Goal: Information Seeking & Learning: Find specific page/section

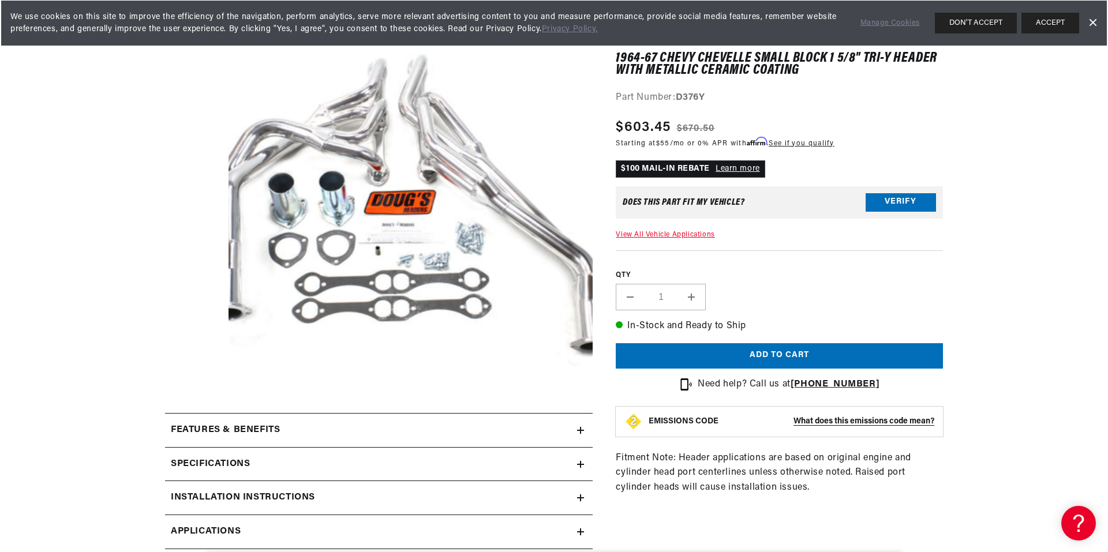
scroll to position [173, 0]
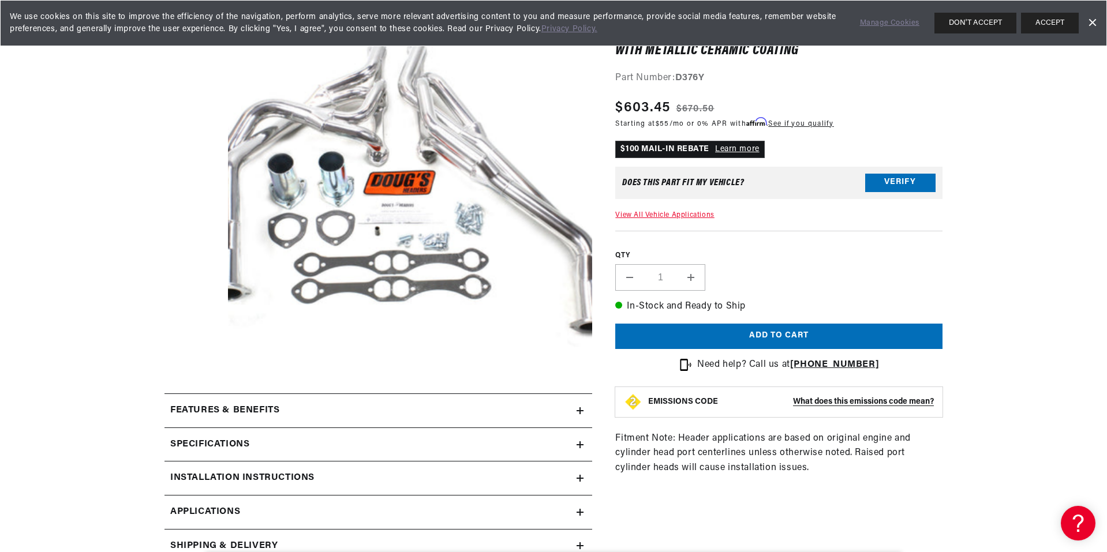
drag, startPoint x: 269, startPoint y: 237, endPoint x: 350, endPoint y: 242, distance: 80.9
click at [192, 401] on button "Open media 1 in modal" at bounding box center [192, 401] width 0 height 0
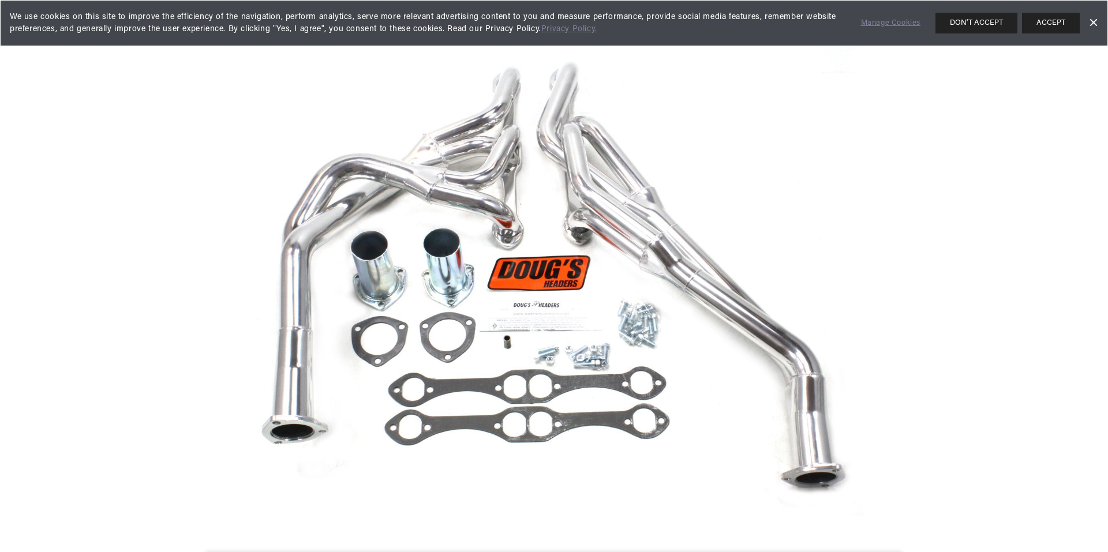
scroll to position [0, 771]
click at [1094, 21] on link "Dismiss Banner" at bounding box center [1092, 22] width 17 height 17
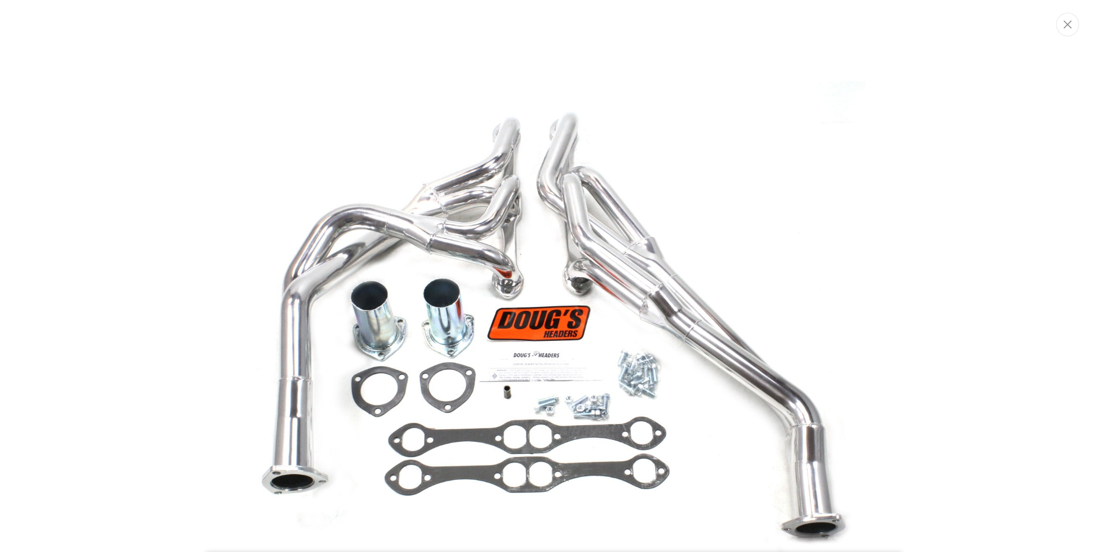
scroll to position [0, 1007]
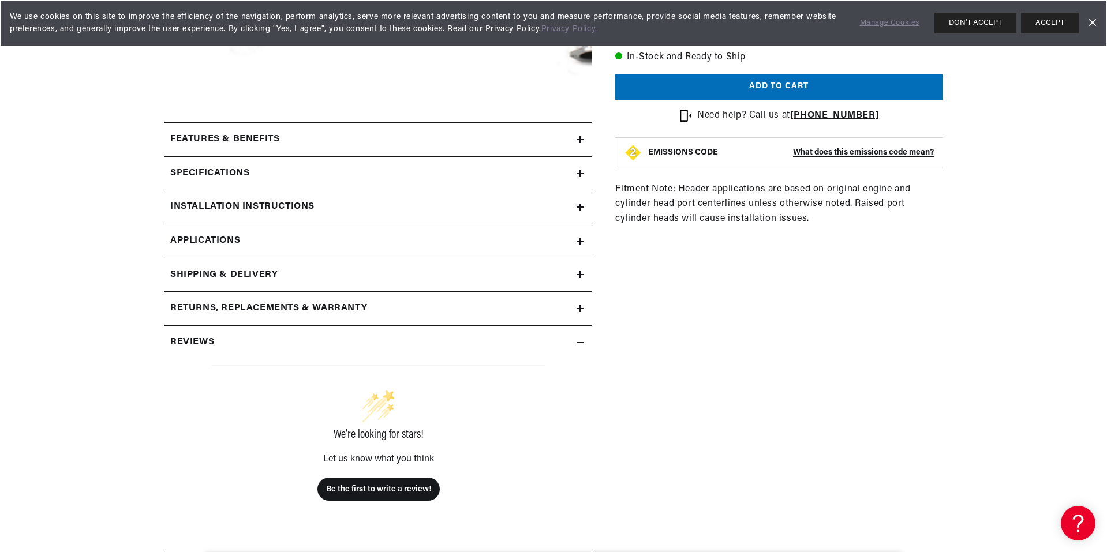
scroll to position [462, 0]
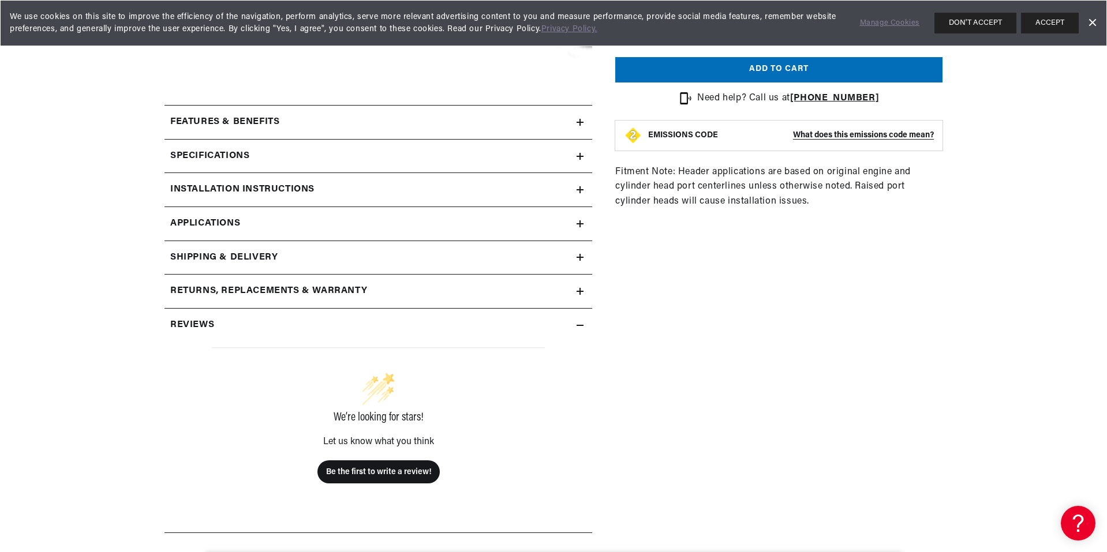
click at [580, 160] on icon at bounding box center [580, 156] width 0 height 7
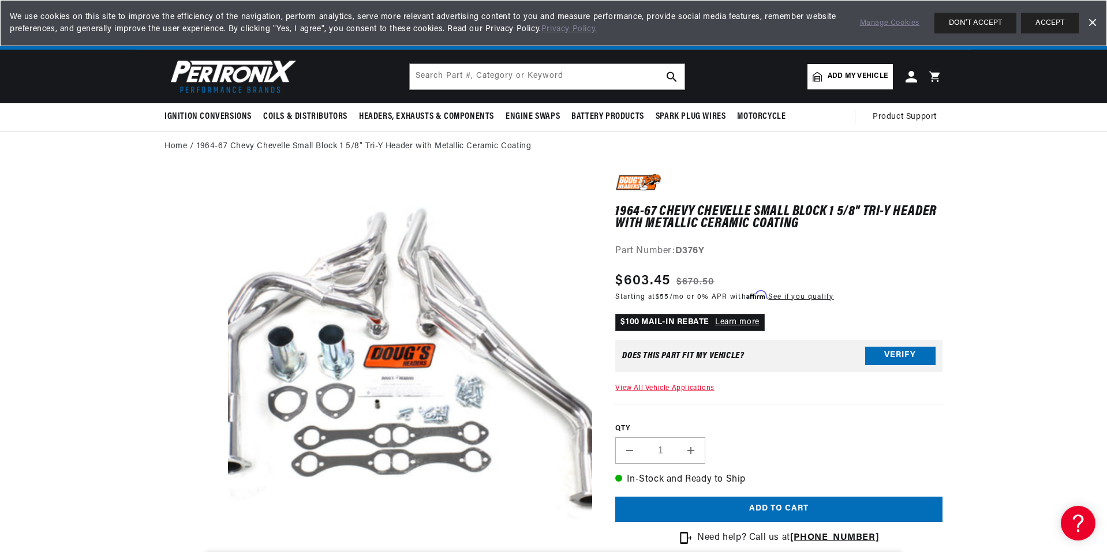
scroll to position [0, 1542]
click at [759, 327] on link "Learn more" at bounding box center [737, 322] width 44 height 9
click at [935, 365] on button "Verify" at bounding box center [900, 356] width 70 height 18
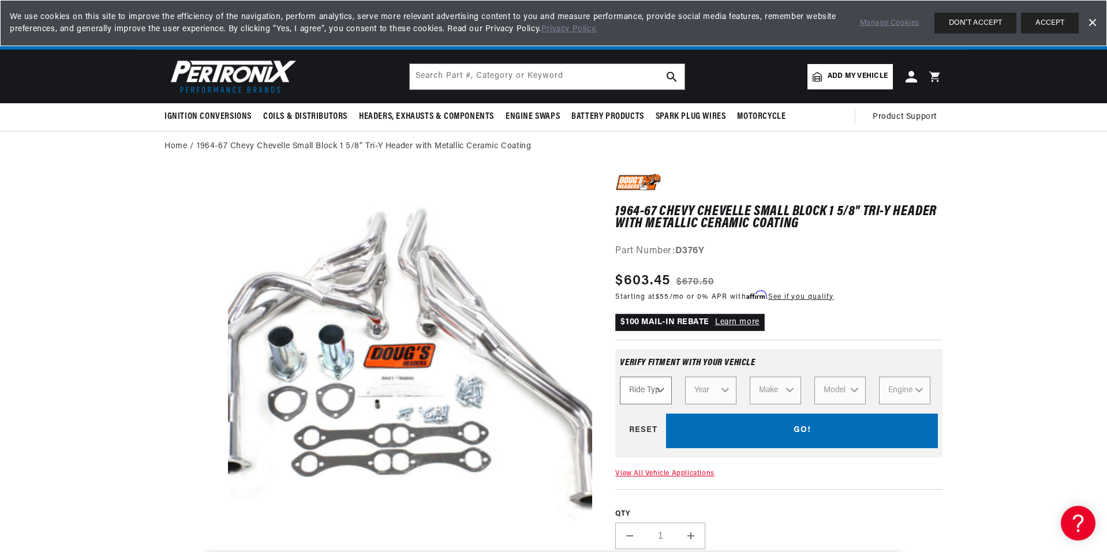
scroll to position [0, 0]
click at [671, 404] on select "Ride Type Automotive Agricultural Industrial Marine Motorcycle" at bounding box center [645, 391] width 51 height 28
select select "Automotive"
click at [635, 404] on select "Ride Type Automotive Agricultural Industrial Marine Motorcycle" at bounding box center [645, 391] width 51 height 28
select select "Automotive"
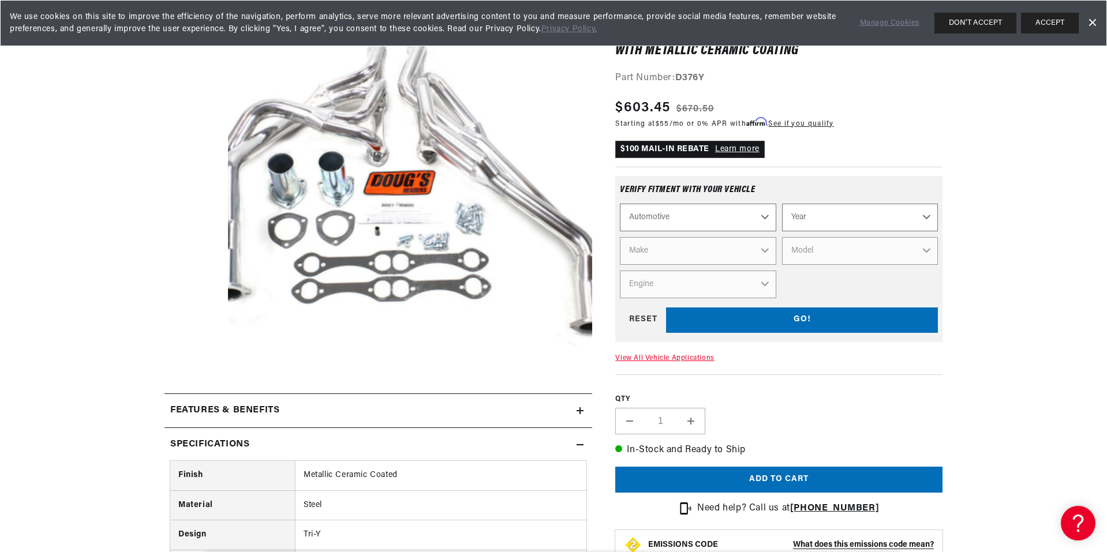
scroll to position [0, 771]
click at [775, 231] on select "Automotive Agricultural Industrial Marine Motorcycle" at bounding box center [698, 218] width 156 height 28
click at [942, 225] on div "1964-67 Chevy Chevelle Small Block 1 5/8" Tri-Y Header with Metallic Ceramic Co…" at bounding box center [778, 314] width 327 height 627
click at [923, 231] on select "Year 2022 2021 2020 2019 2018 2017 2016 2015 2014 2013 2012 2011 2010 2009 2008…" at bounding box center [860, 218] width 156 height 28
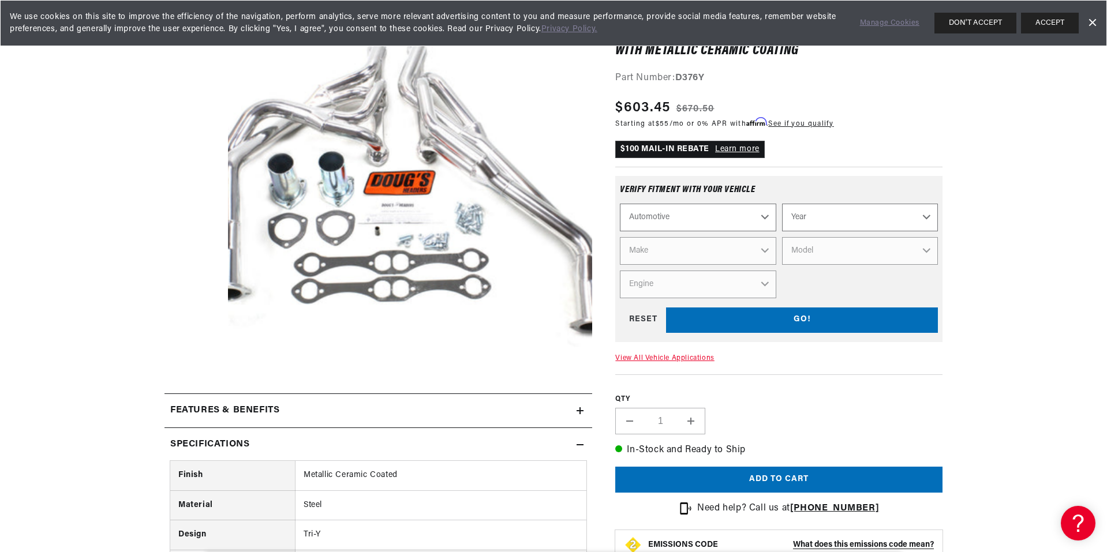
select select "1968"
click at [838, 231] on select "Year 2022 2021 2020 2019 2018 2017 2016 2015 2014 2013 2012 2011 2010 2009 2008…" at bounding box center [860, 218] width 156 height 28
select select "1968"
click at [772, 265] on select "Make Alfa Romeo American Motors Aston Martin Austin Austin Healey Avanti Bentle…" at bounding box center [698, 251] width 156 height 28
select select "Chevrolet"
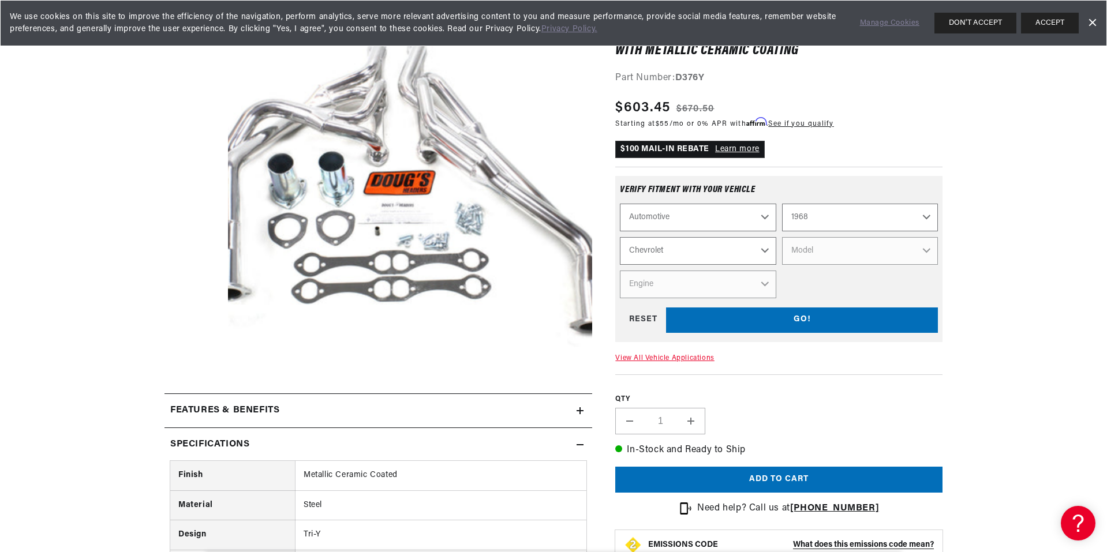
click at [635, 265] on select "Make Alfa Romeo American Motors Aston Martin Austin Austin Healey Avanti Bentle…" at bounding box center [698, 251] width 156 height 28
select select "Chevrolet"
click at [892, 265] on select "Model Bel Air Biscayne C10 Pickup C10 Suburban C20 Pickup C20 Suburban C30 Pick…" at bounding box center [860, 251] width 156 height 28
select select "Camaro"
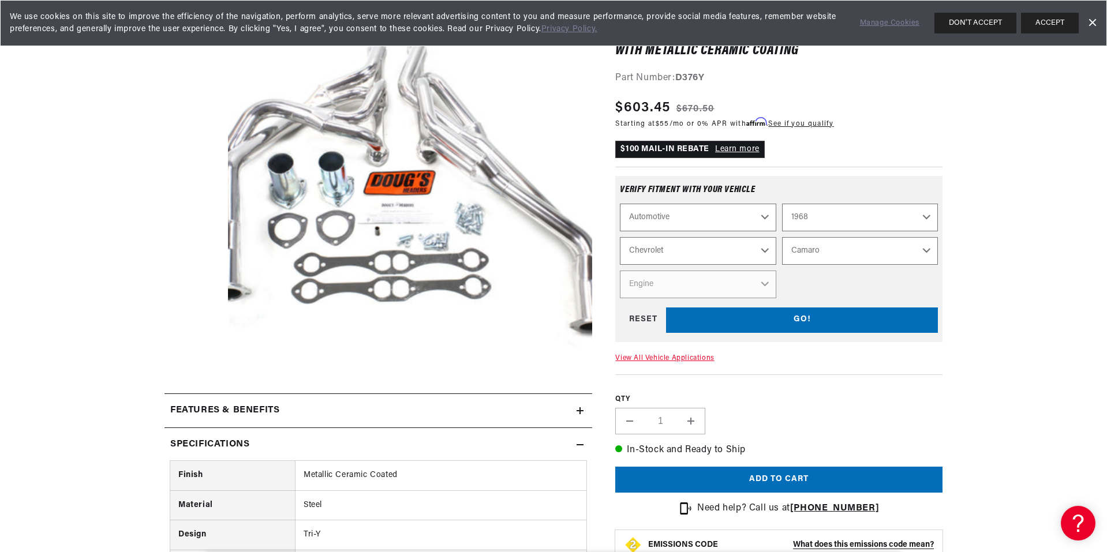
click at [838, 265] on select "Model Bel Air Biscayne C10 Pickup C10 Suburban C20 Pickup C20 Suburban C30 Pick…" at bounding box center [860, 251] width 156 height 28
select select "Camaro"
click at [775, 298] on select "Engine 6.6L 230cid / 3.8L 250cid / 4.1L 302cid / 4.9L 305cid / 5.0L 307cid / 5.…" at bounding box center [698, 285] width 156 height 28
select select "396cid-6.5L"
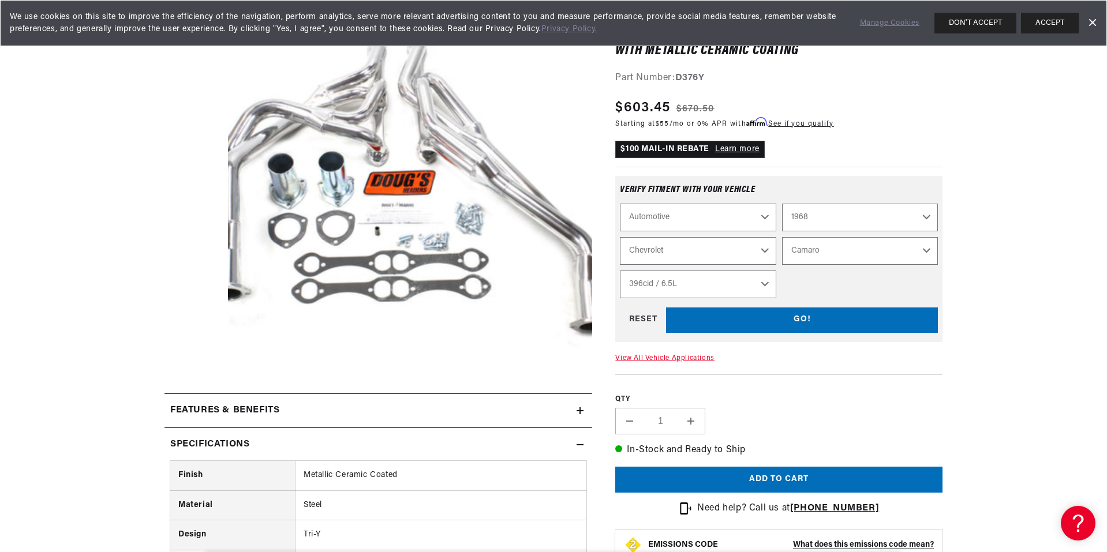
click at [635, 298] on select "Engine 6.6L 230cid / 3.8L 250cid / 4.1L 302cid / 4.9L 305cid / 5.0L 307cid / 5.…" at bounding box center [698, 285] width 156 height 28
select select "Engine"
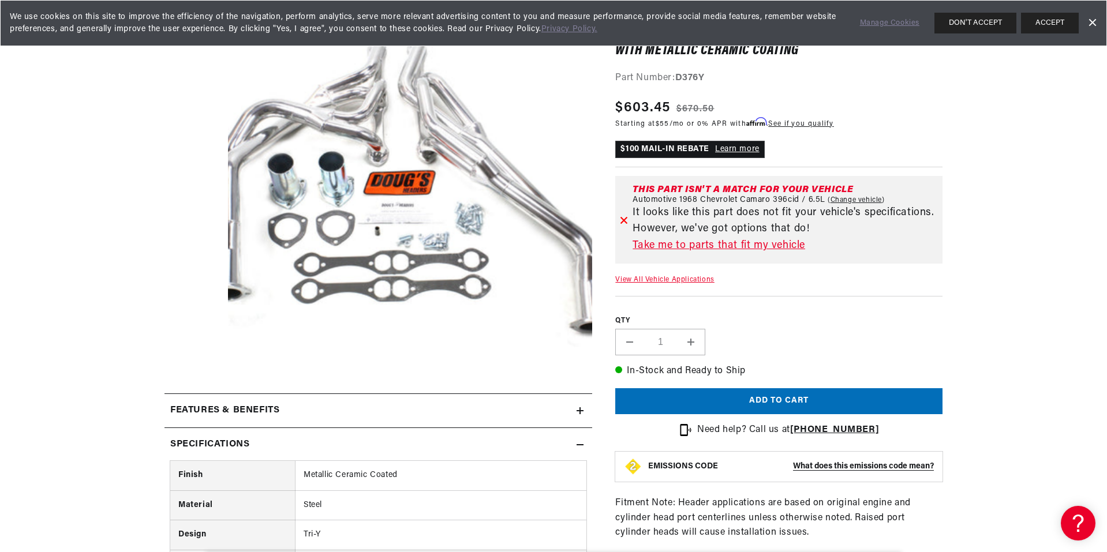
scroll to position [0, 1542]
click at [735, 254] on link "Take me to parts that fit my vehicle" at bounding box center [784, 246] width 305 height 17
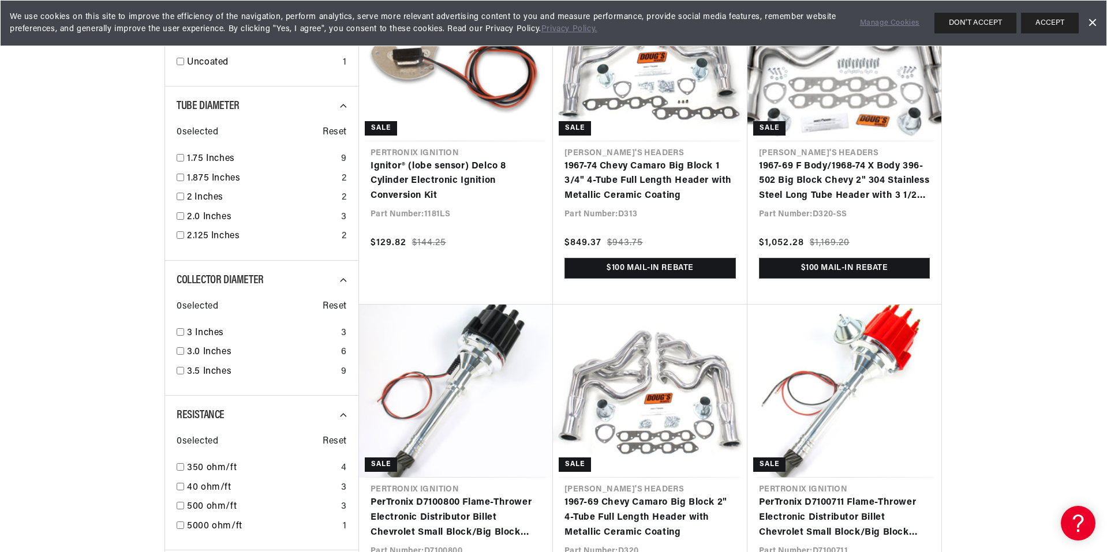
scroll to position [0, 1542]
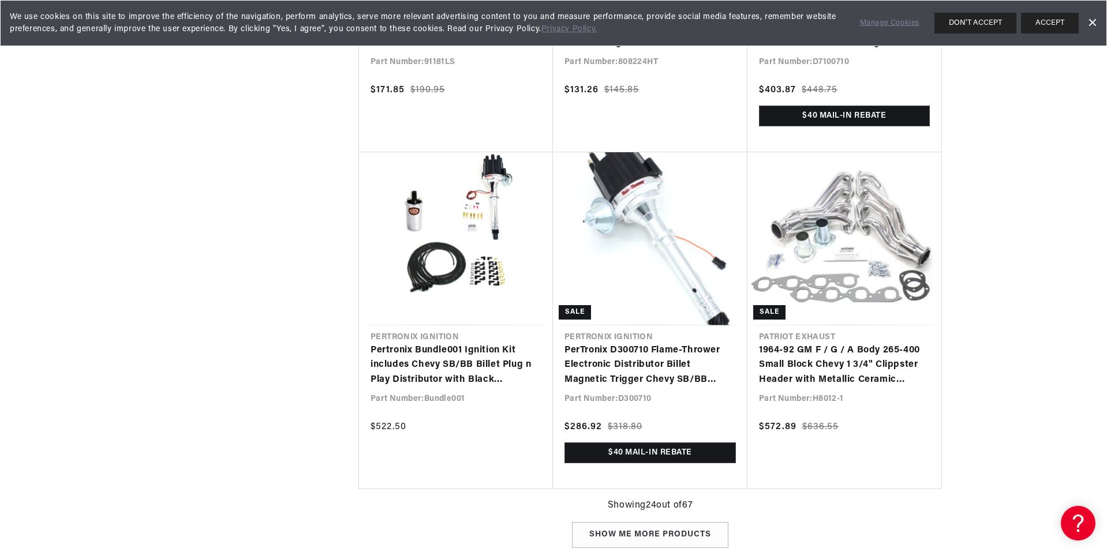
scroll to position [2712, 0]
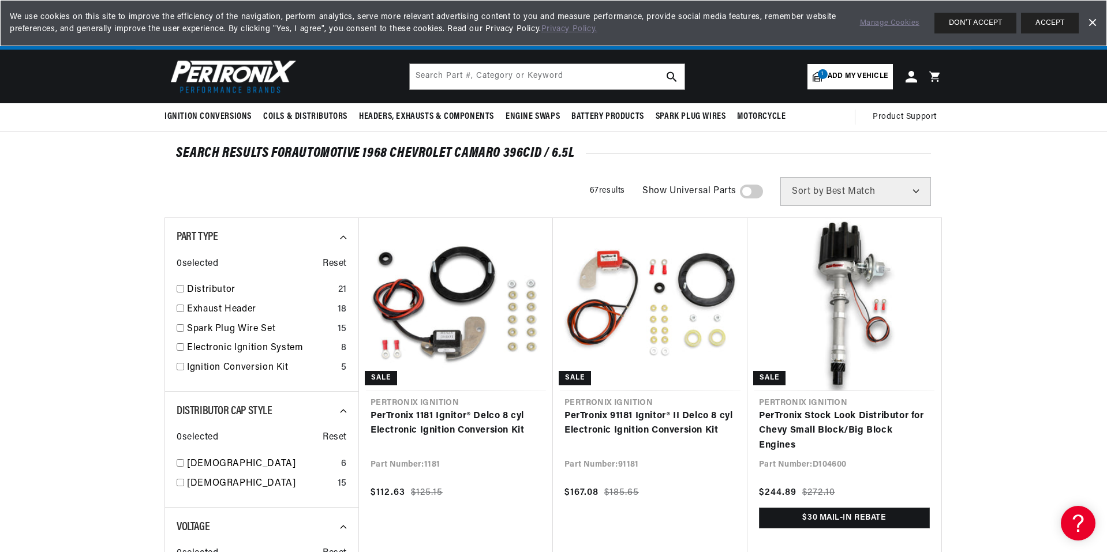
scroll to position [0, 1542]
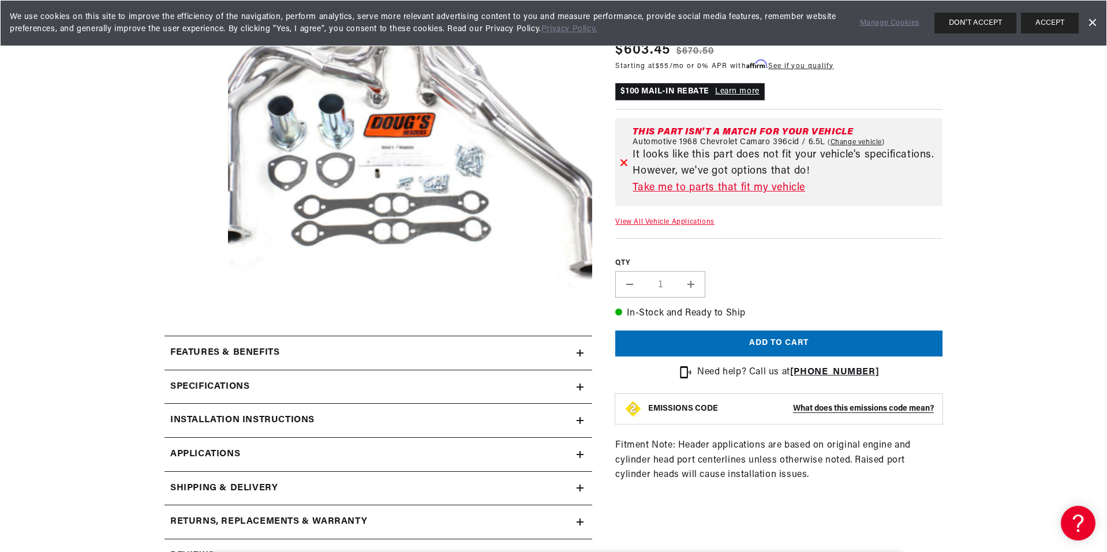
click at [879, 147] on link "Change vehicle" at bounding box center [855, 142] width 57 height 9
select select "1968"
select select "Chevrolet"
select select "Camaro"
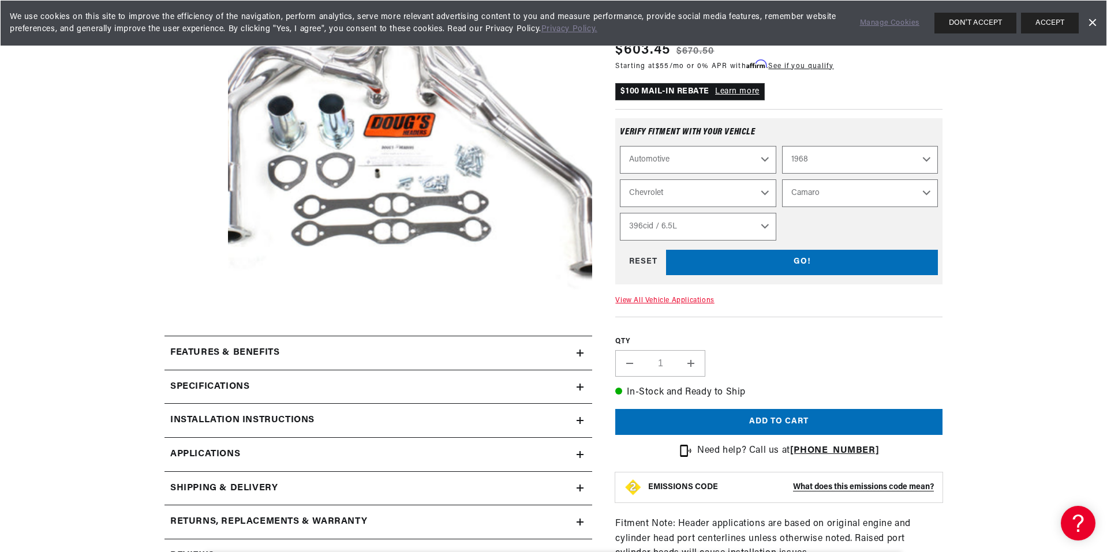
scroll to position [0, 771]
click at [775, 174] on select "Automotive Agricultural Industrial Marine Motorcycle" at bounding box center [698, 160] width 156 height 28
click at [635, 174] on select "Automotive Agricultural Industrial Marine Motorcycle" at bounding box center [698, 160] width 156 height 28
click at [775, 241] on select "6.6L 230cid / 3.8L 250cid / 4.1L 302cid / 4.9L 305cid / 5.0L 307cid / 5.0L 327c…" at bounding box center [698, 227] width 156 height 28
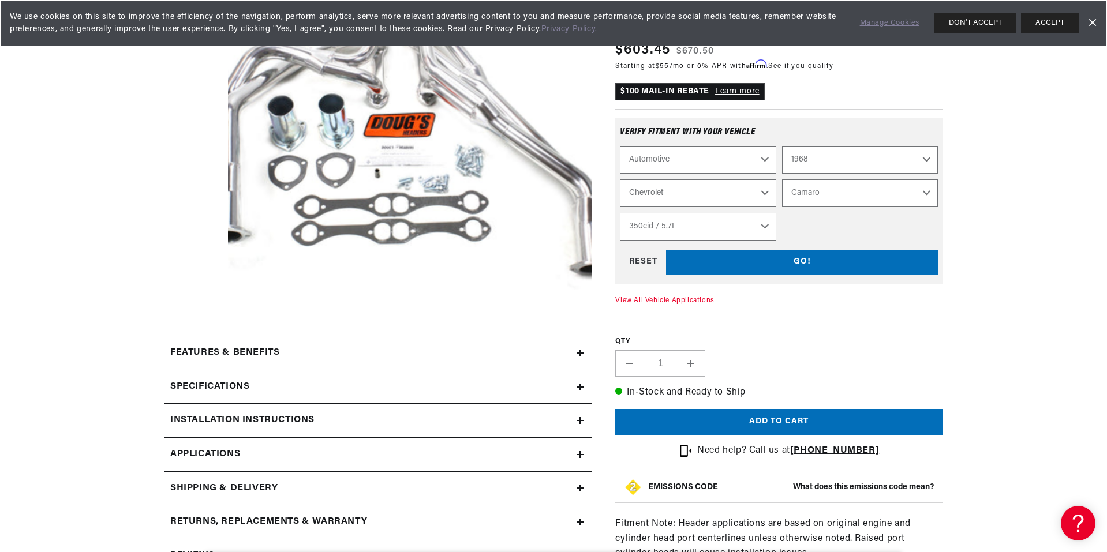
click at [635, 241] on select "6.6L 230cid / 3.8L 250cid / 4.1L 302cid / 4.9L 305cid / 5.0L 307cid / 5.0L 327c…" at bounding box center [698, 227] width 156 height 28
select select "396cid-6.5L"
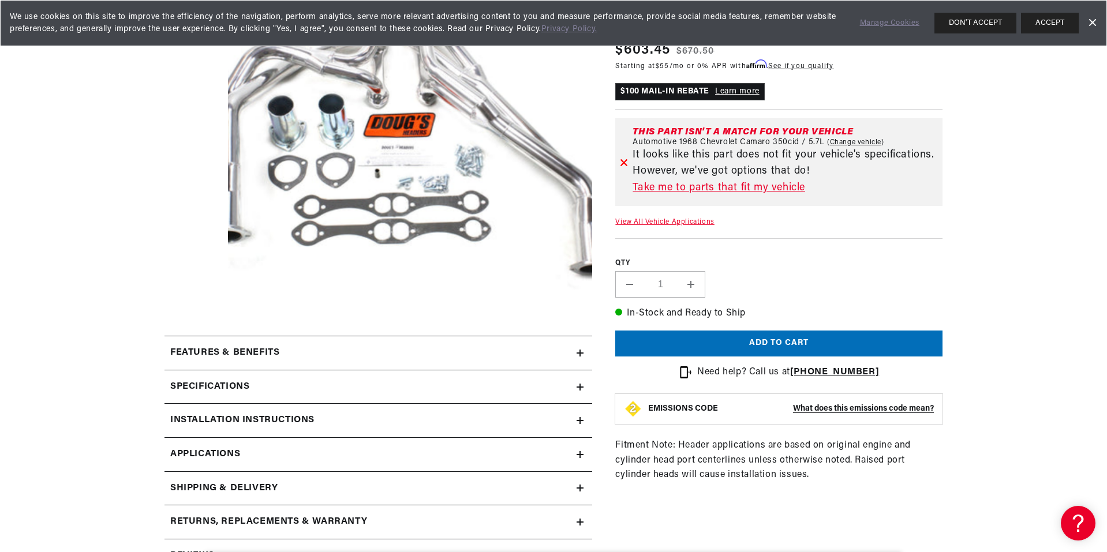
click at [682, 226] on link "View All Vehicle Applications" at bounding box center [664, 222] width 99 height 7
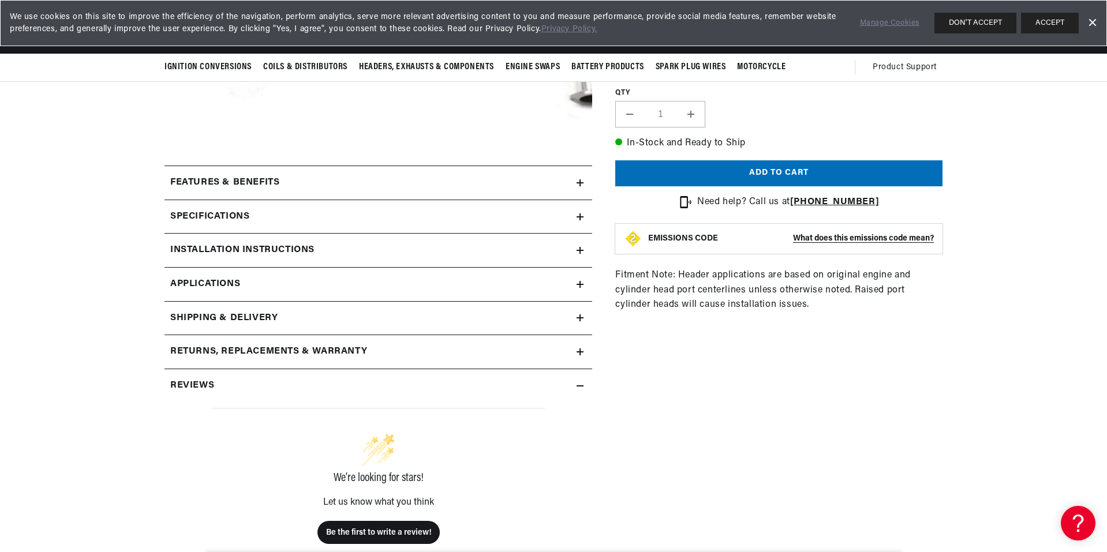
scroll to position [55, 0]
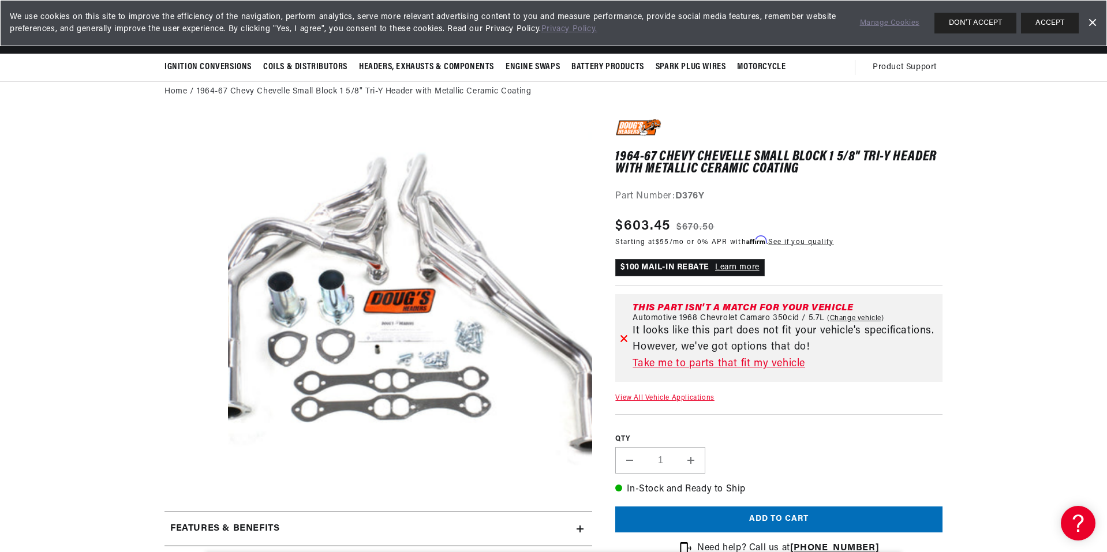
click at [759, 373] on link "Take me to parts that fit my vehicle" at bounding box center [784, 364] width 305 height 17
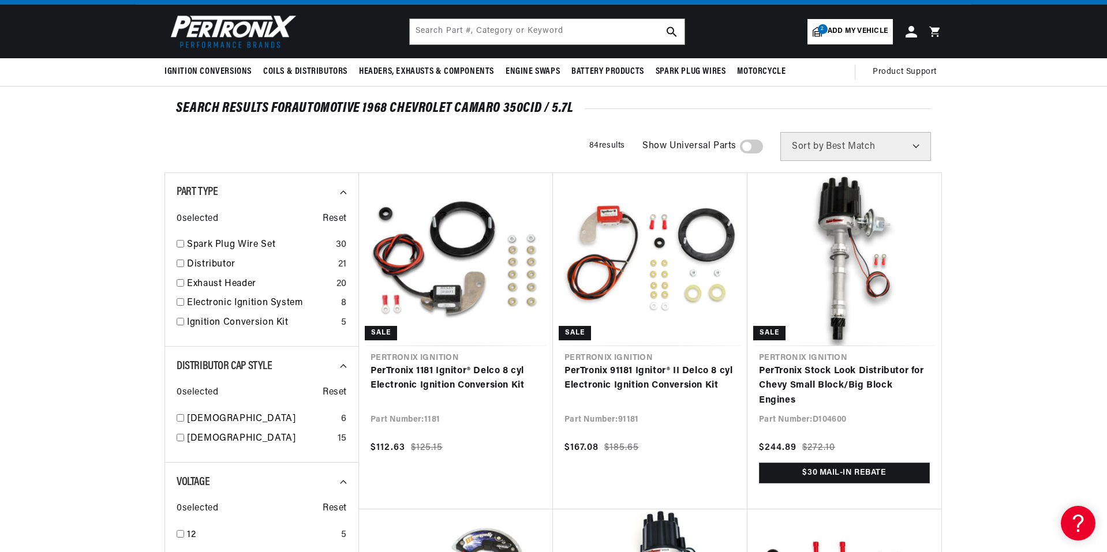
scroll to position [89, 0]
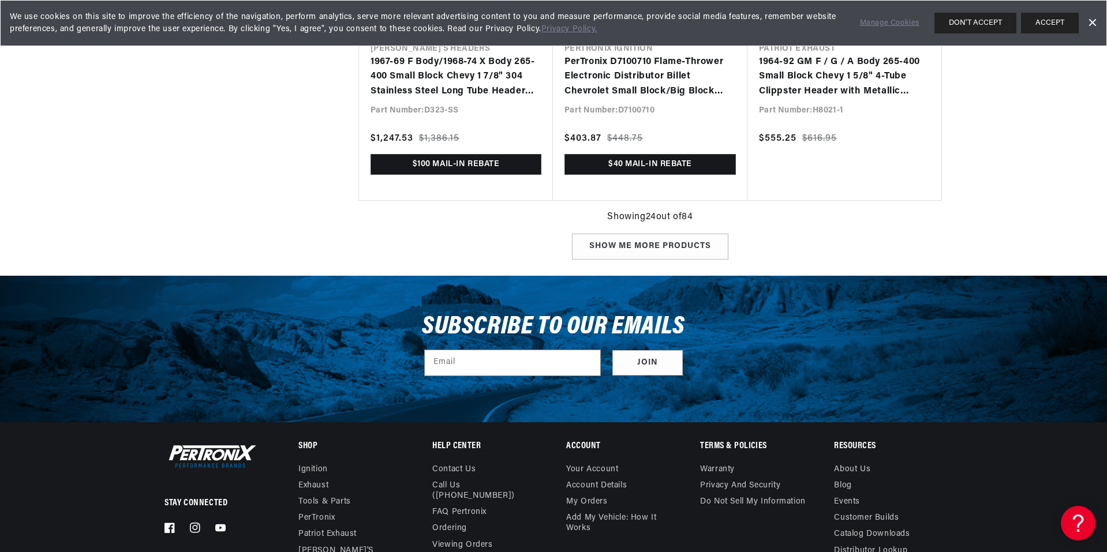
scroll to position [0, 1542]
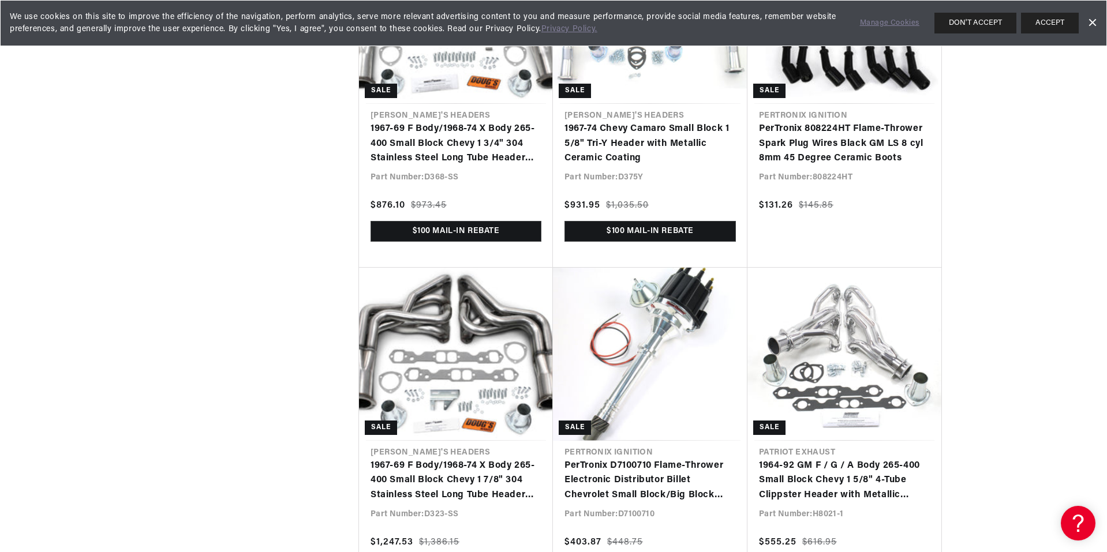
scroll to position [0, 1542]
click at [670, 166] on link "1967-74 Chevy Camaro Small Block 1 5/8" Tri-Y Header with Metallic Ceramic Coat…" at bounding box center [649, 144] width 171 height 44
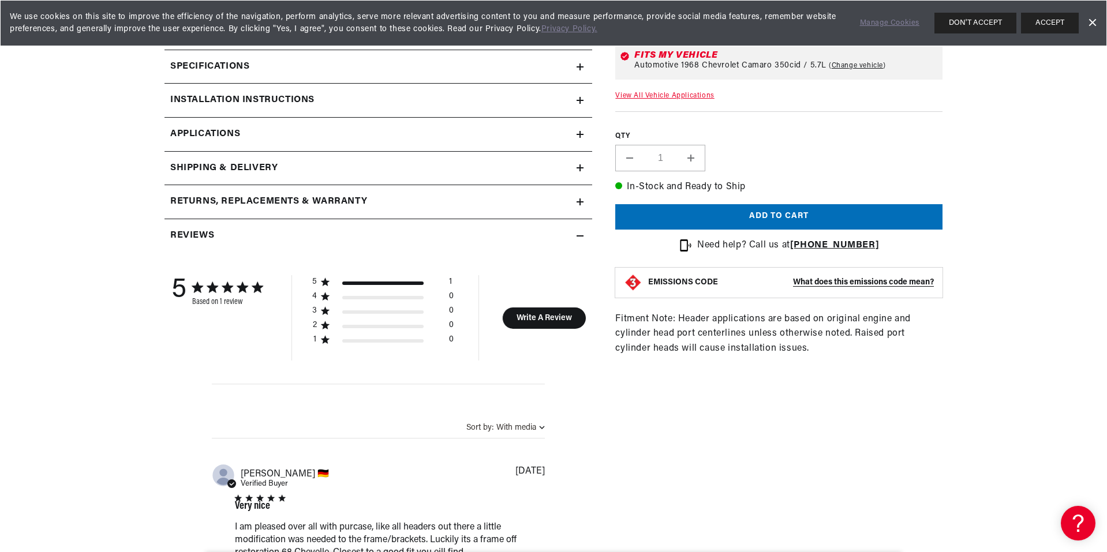
scroll to position [577, 0]
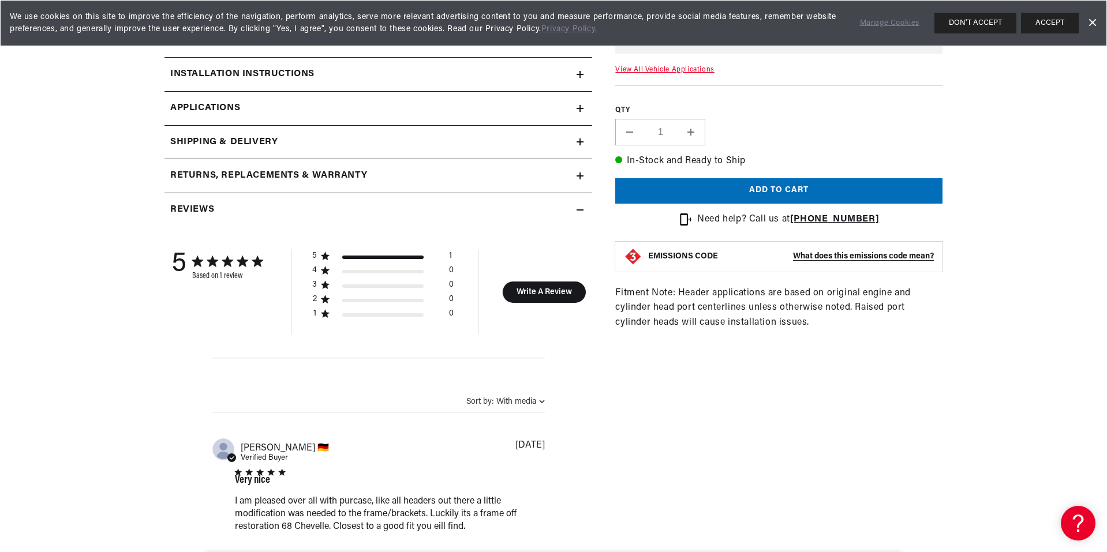
click at [583, 44] on icon at bounding box center [579, 41] width 7 height 7
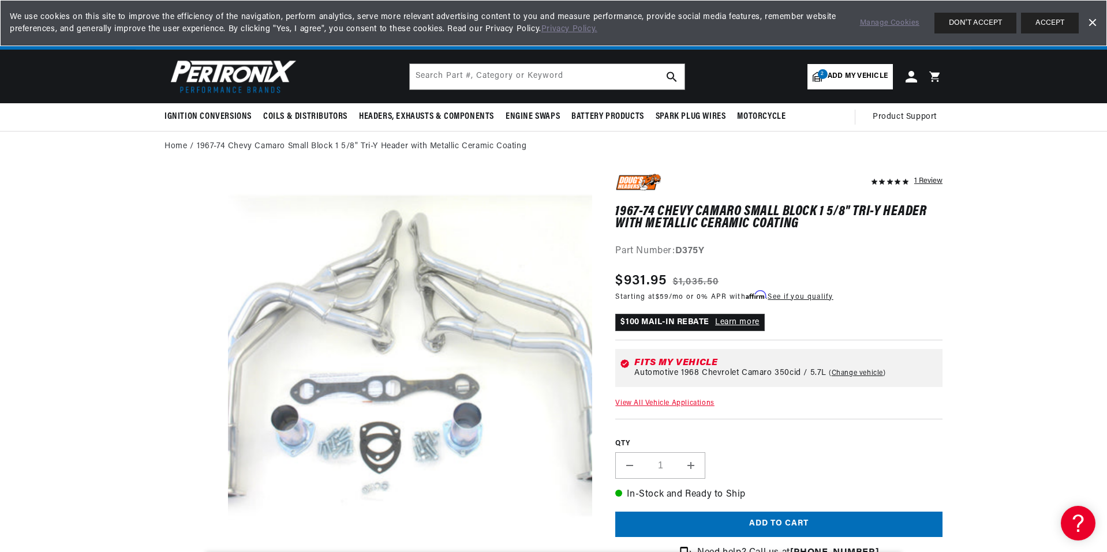
scroll to position [0, 771]
